Goal: Find specific page/section: Find specific page/section

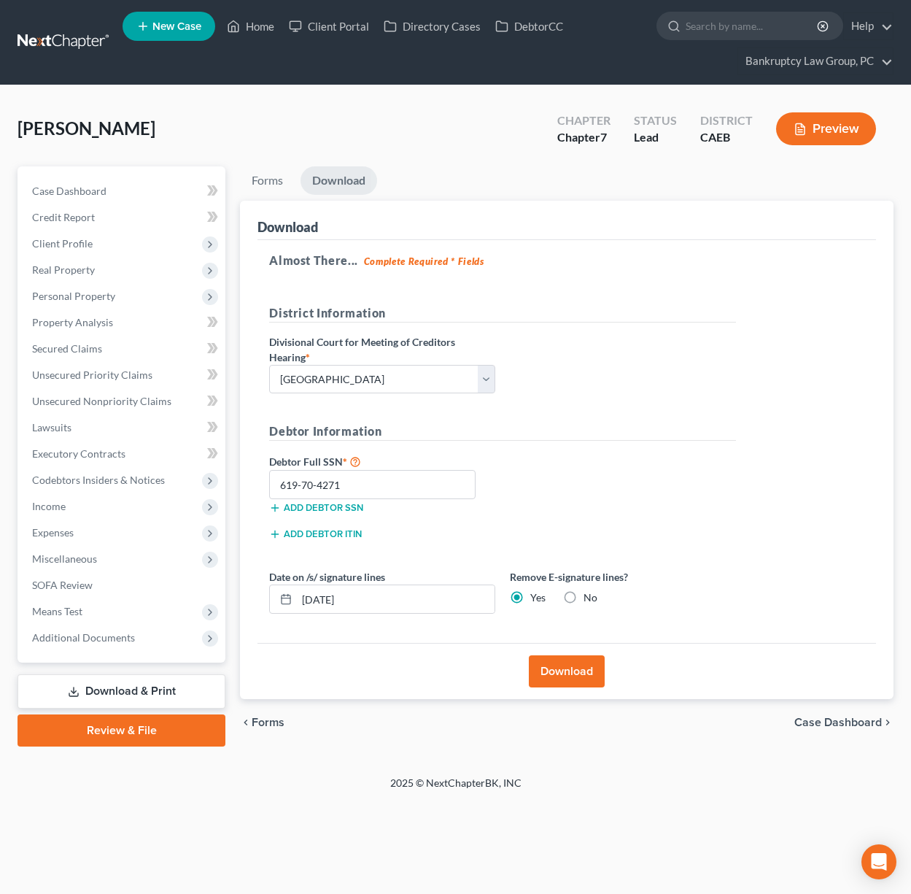
select select "2"
click at [258, 27] on link "Home" at bounding box center [251, 26] width 62 height 26
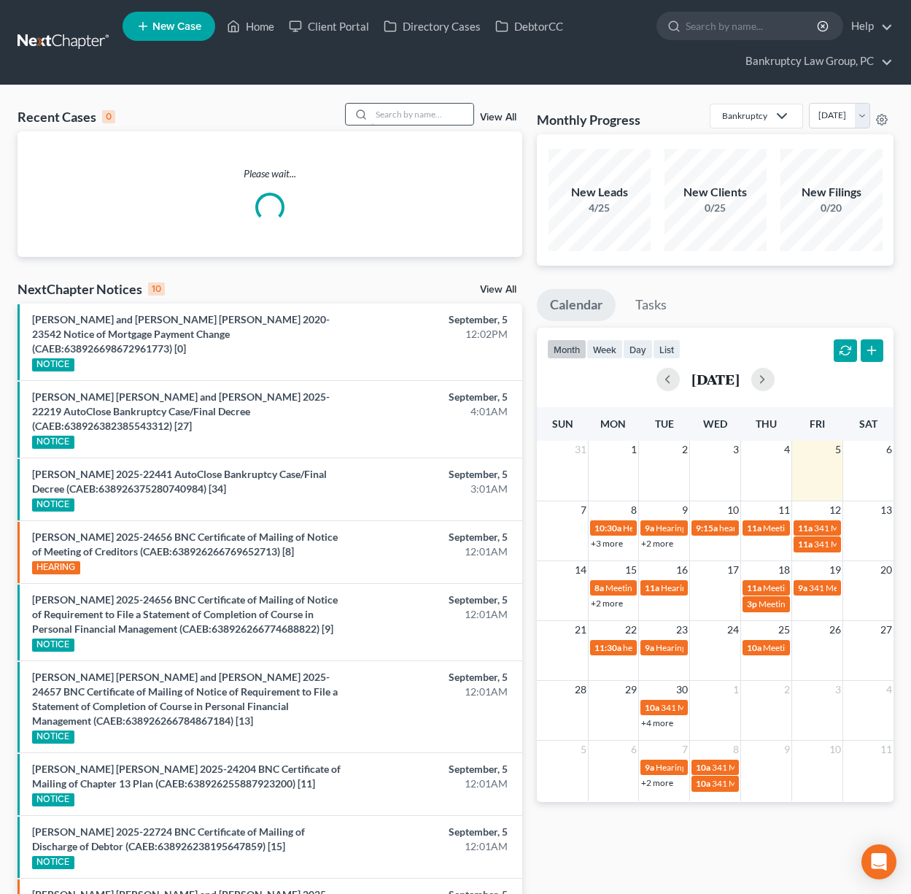
click at [392, 111] on input "search" at bounding box center [422, 114] width 102 height 21
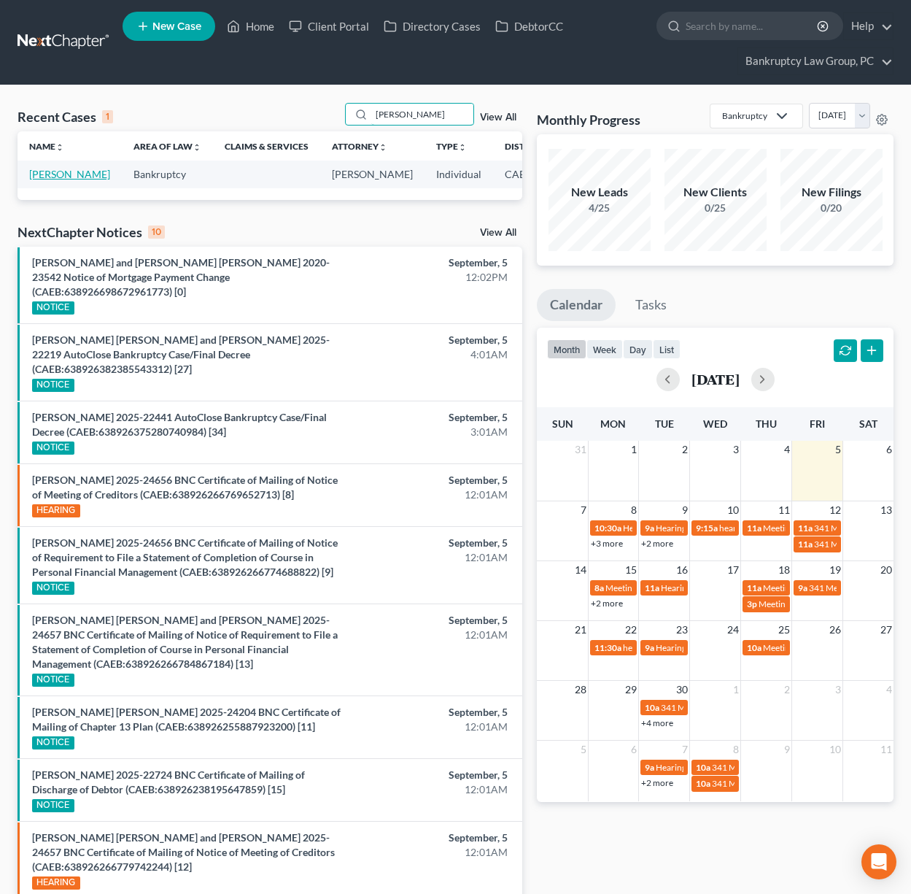
type input "[PERSON_NAME]"
click at [46, 180] on link "[PERSON_NAME]" at bounding box center [69, 174] width 81 height 12
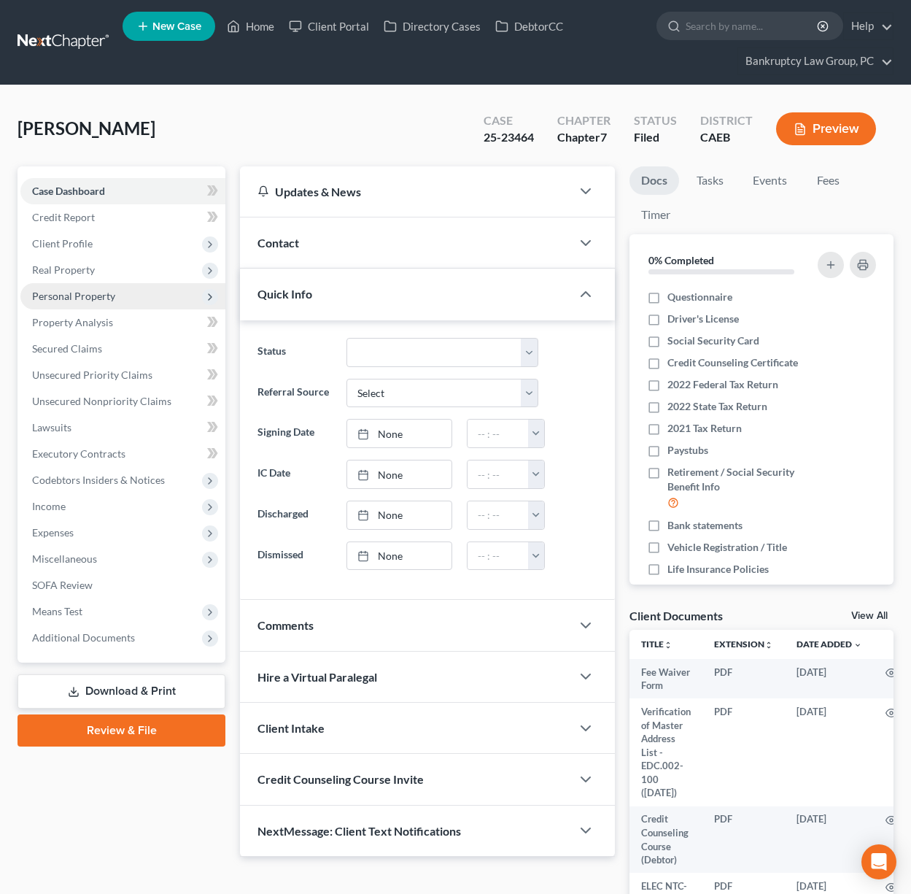
click at [74, 295] on span "Personal Property" at bounding box center [73, 296] width 83 height 12
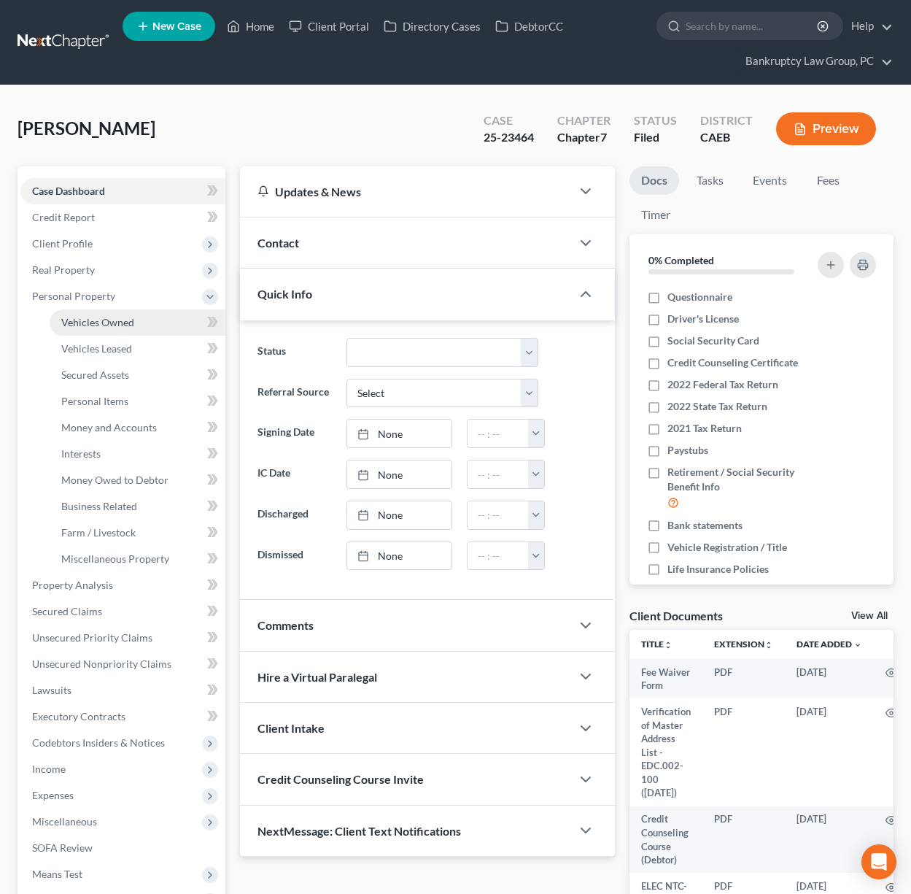
click at [80, 328] on span "Vehicles Owned" at bounding box center [97, 322] width 73 height 12
